Goal: Transaction & Acquisition: Subscribe to service/newsletter

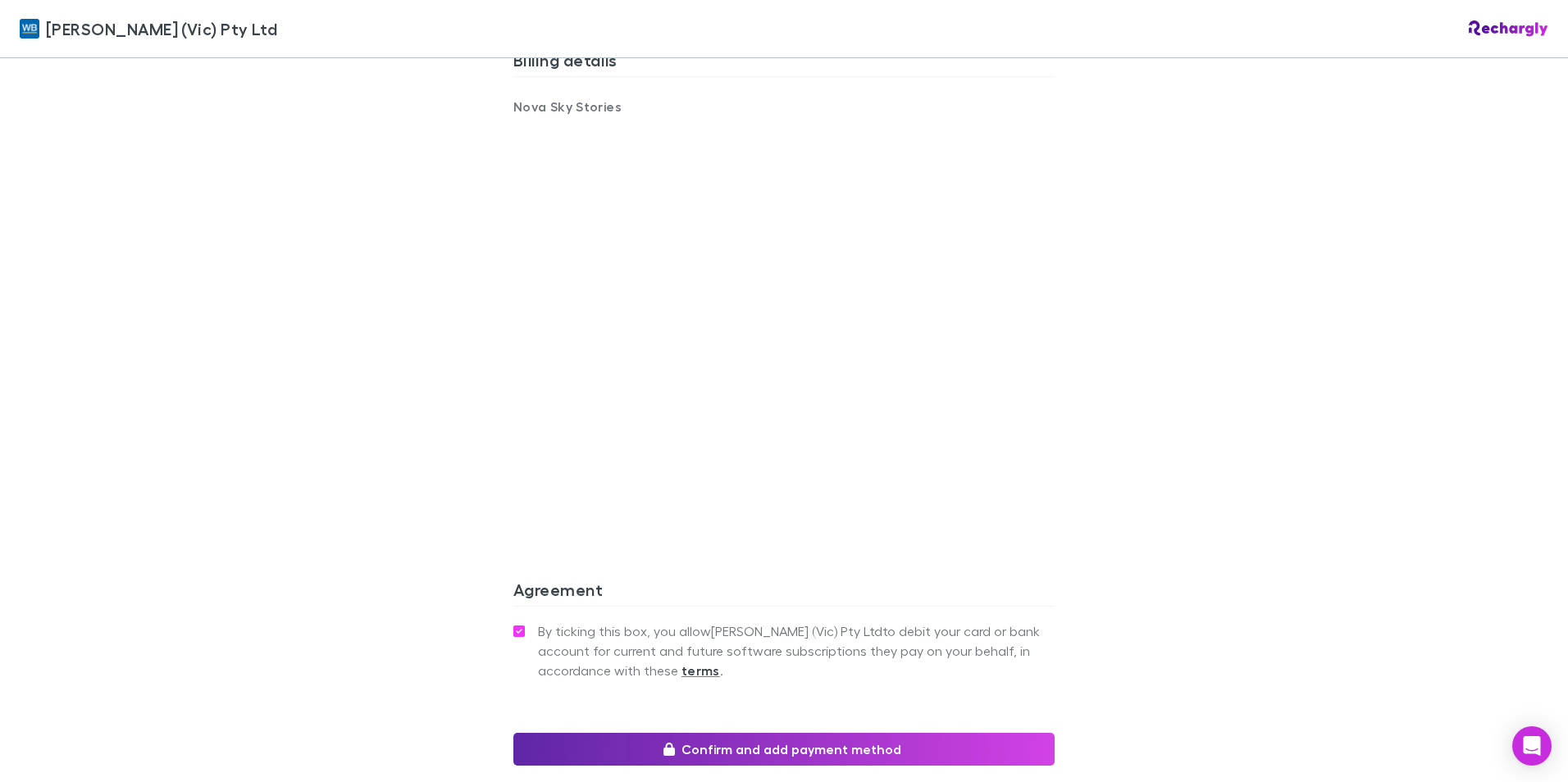
scroll to position [1149, 0]
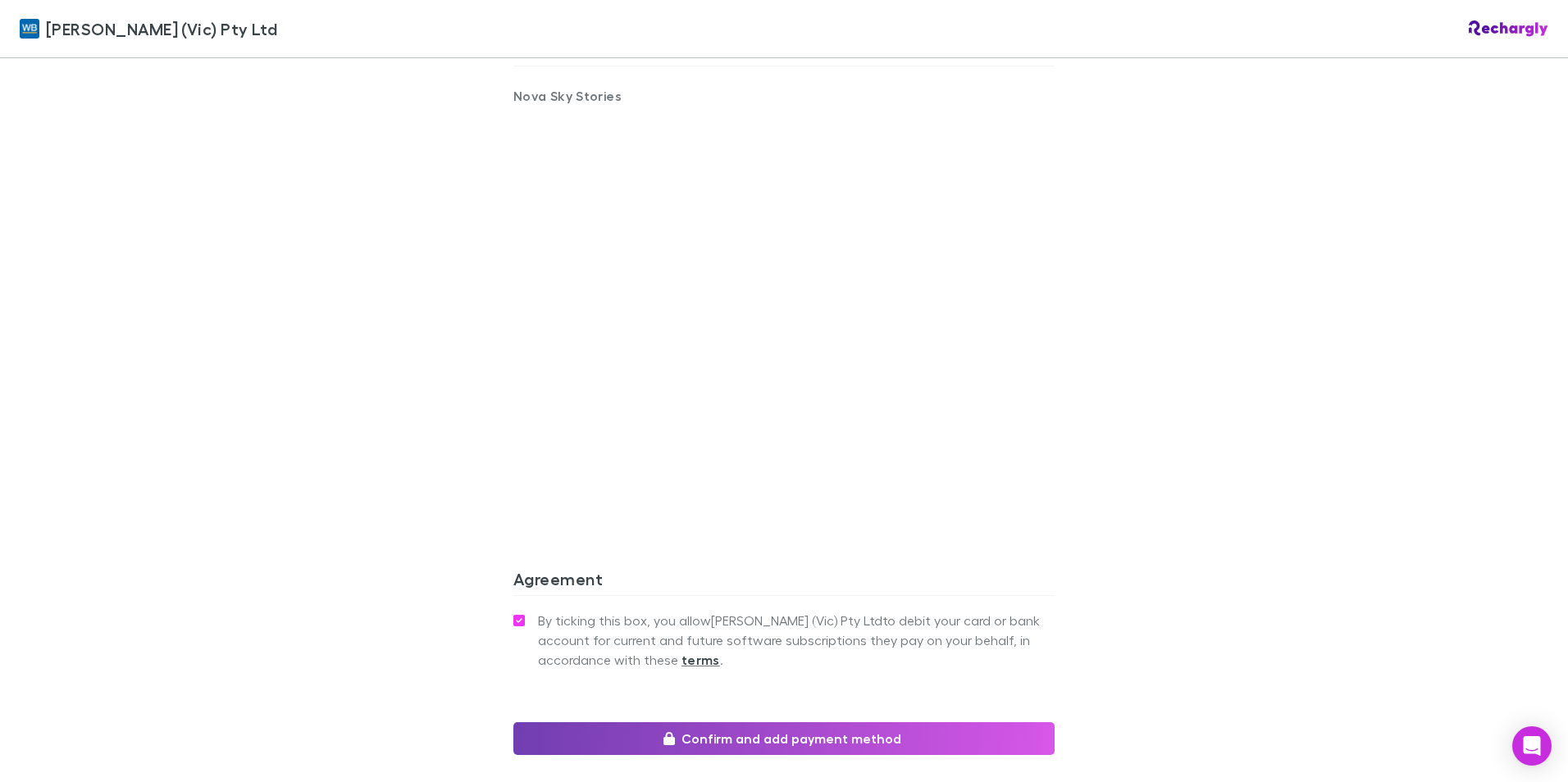
click at [778, 723] on button "Confirm and add payment method" at bounding box center [784, 739] width 541 height 33
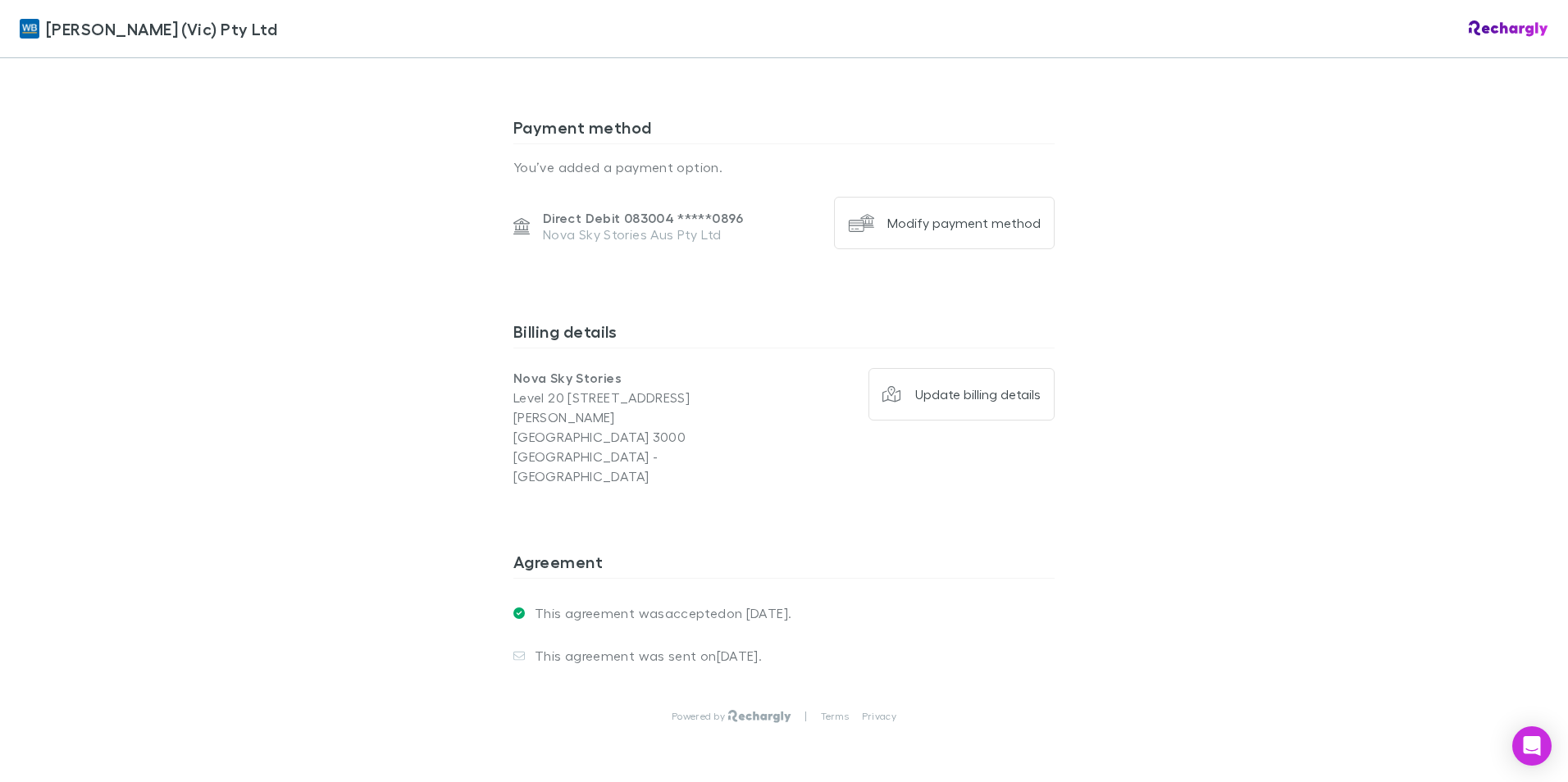
scroll to position [1084, 0]
